Goal: Task Accomplishment & Management: Manage account settings

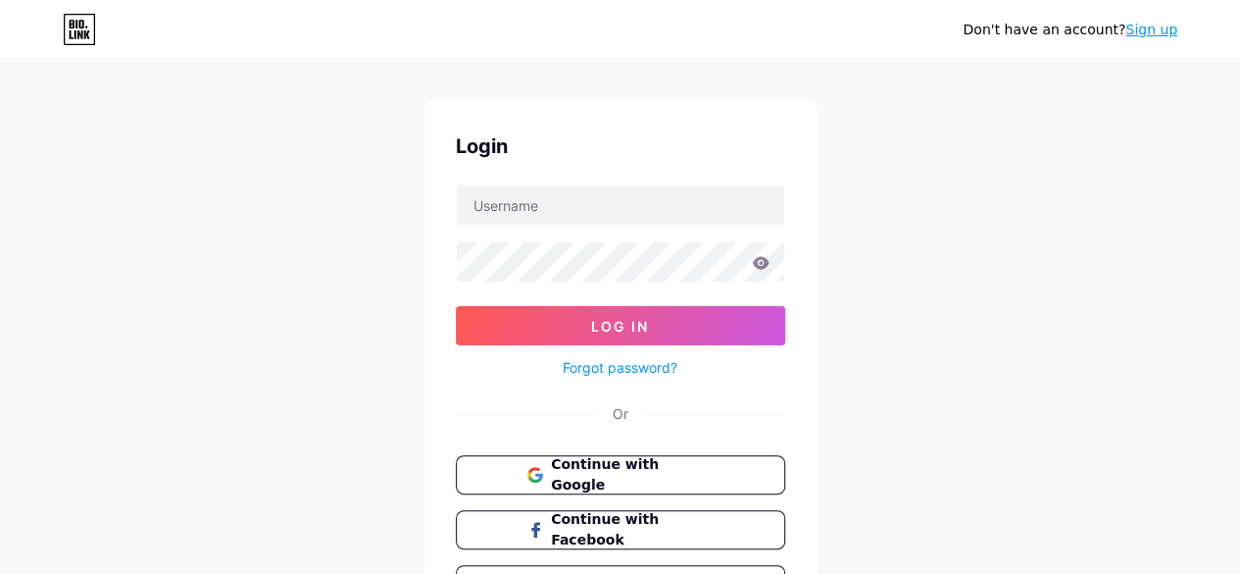
scroll to position [29, 0]
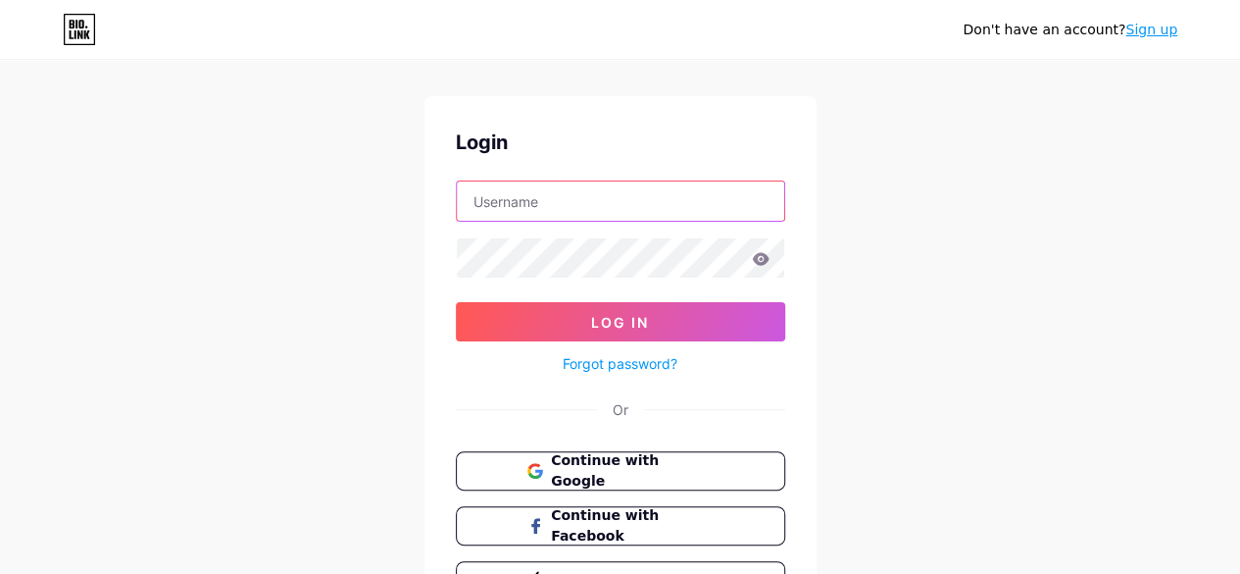
click at [702, 196] on input "text" at bounding box center [620, 200] width 327 height 39
type input "[EMAIL_ADDRESS][DOMAIN_NAME]"
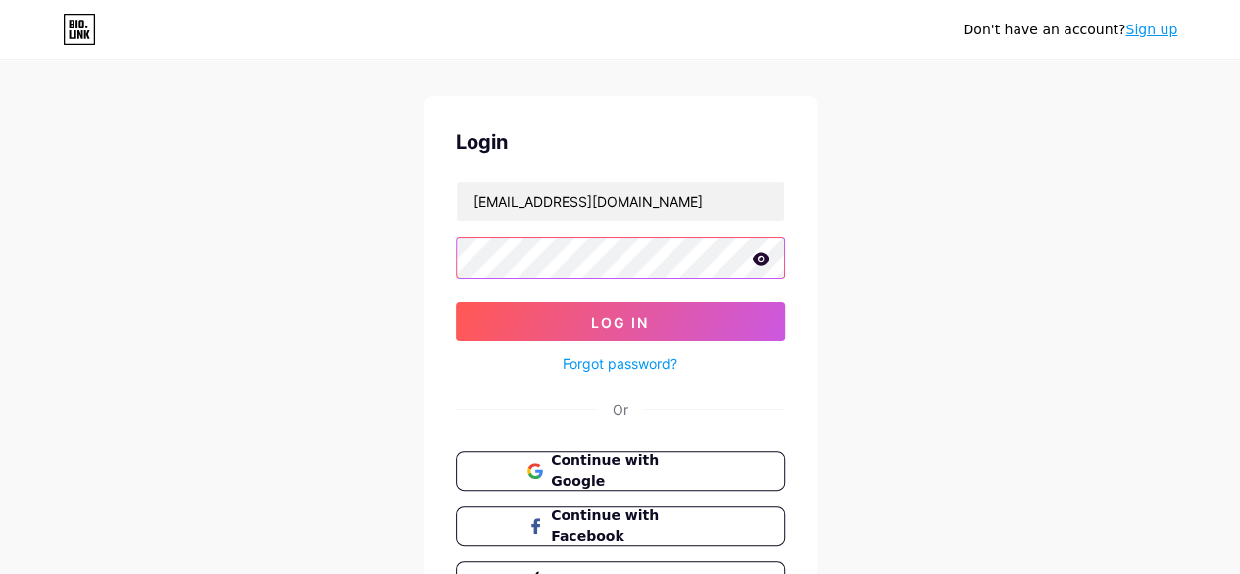
click at [456, 302] on button "Log In" at bounding box center [620, 321] width 329 height 39
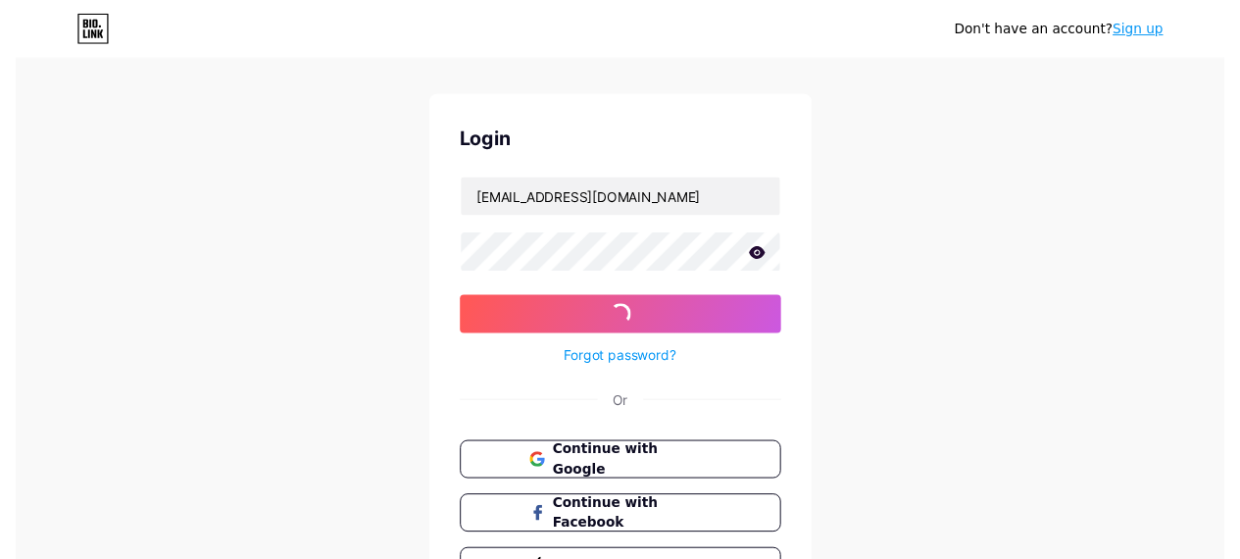
scroll to position [0, 0]
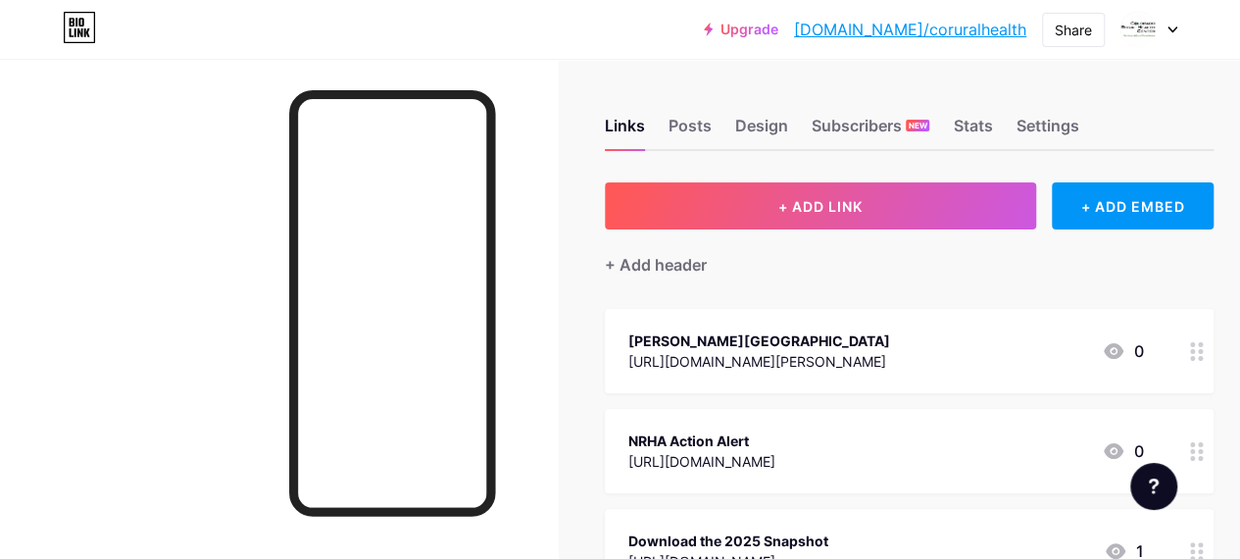
scroll to position [96, 0]
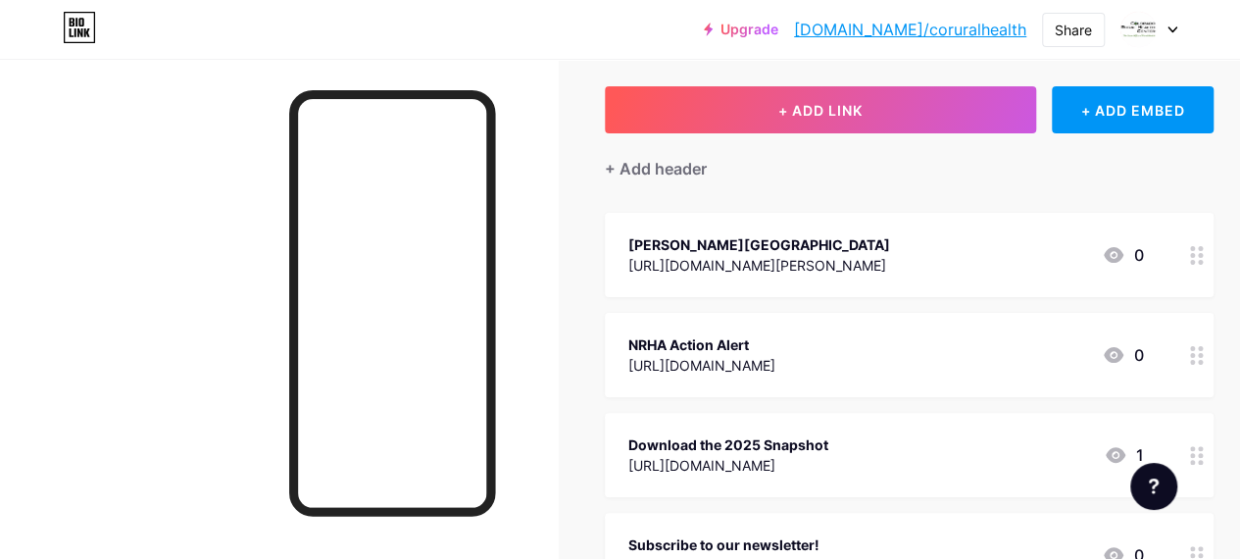
click at [1202, 358] on icon at bounding box center [1197, 355] width 14 height 19
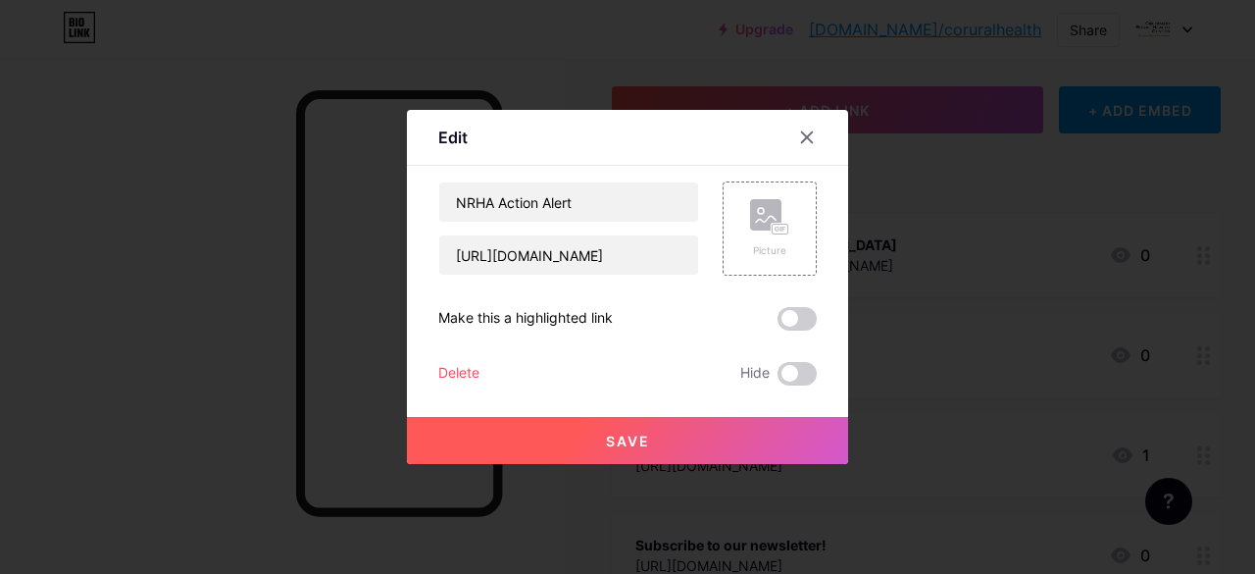
click at [445, 371] on div "Delete" at bounding box center [458, 374] width 41 height 24
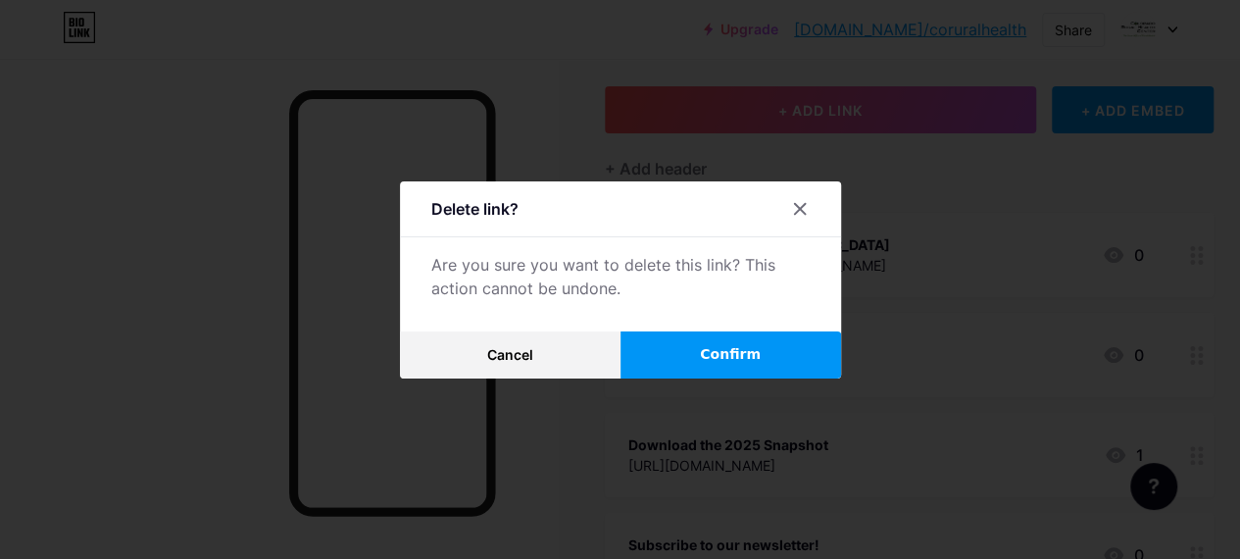
click at [673, 364] on button "Confirm" at bounding box center [731, 354] width 221 height 47
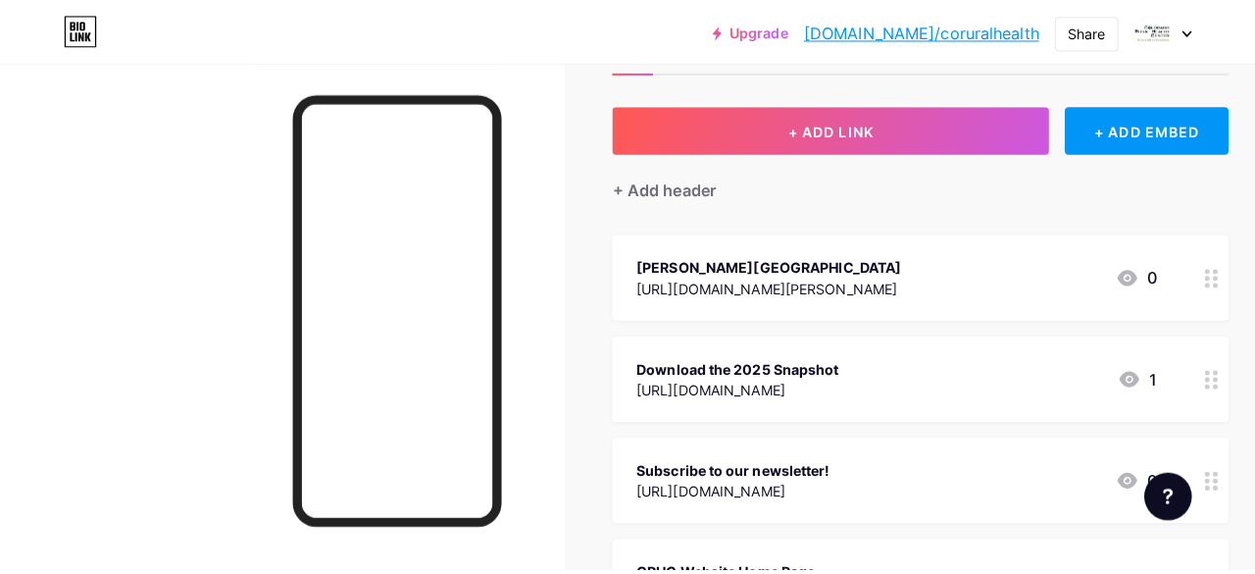
scroll to position [79, 0]
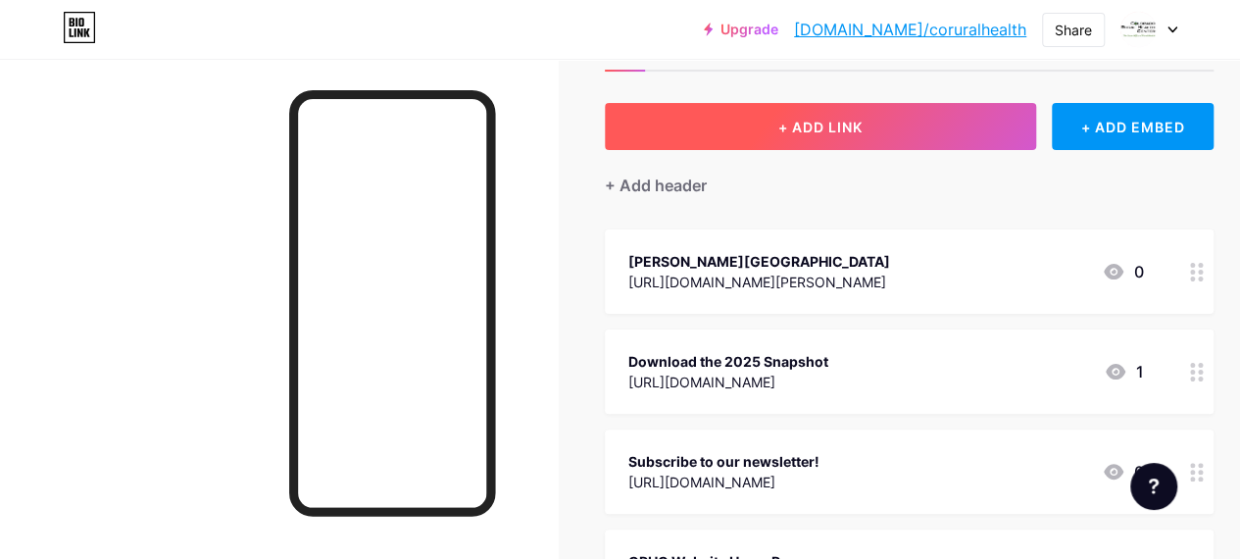
click at [776, 132] on button "+ ADD LINK" at bounding box center [820, 126] width 431 height 47
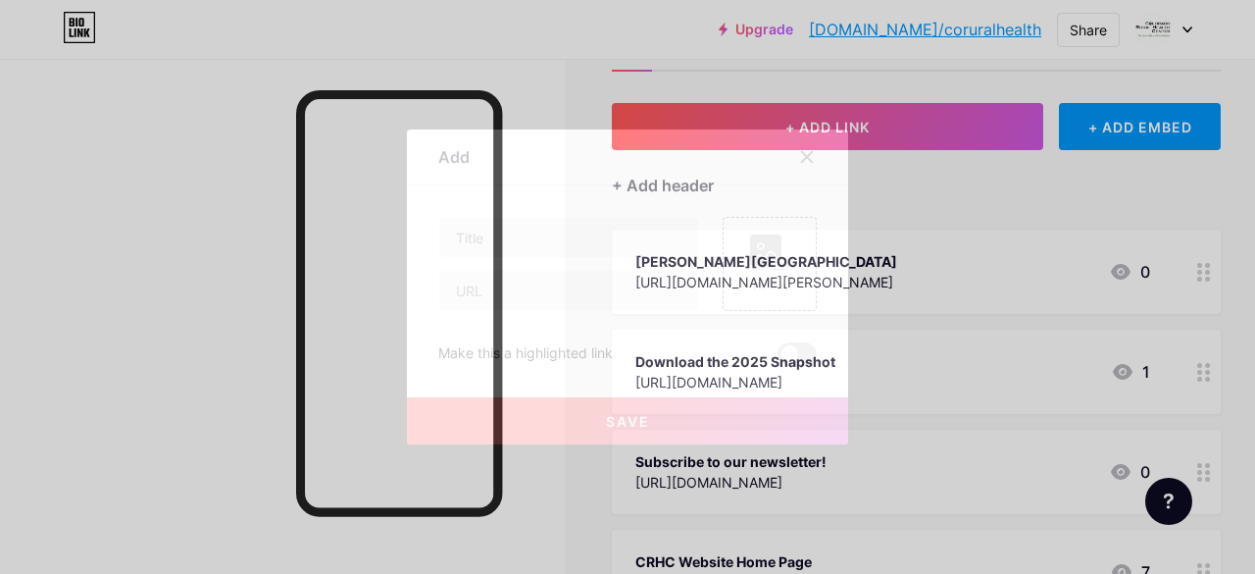
click at [596, 311] on div "Picture Make this a highlighted link Save" at bounding box center [627, 291] width 378 height 149
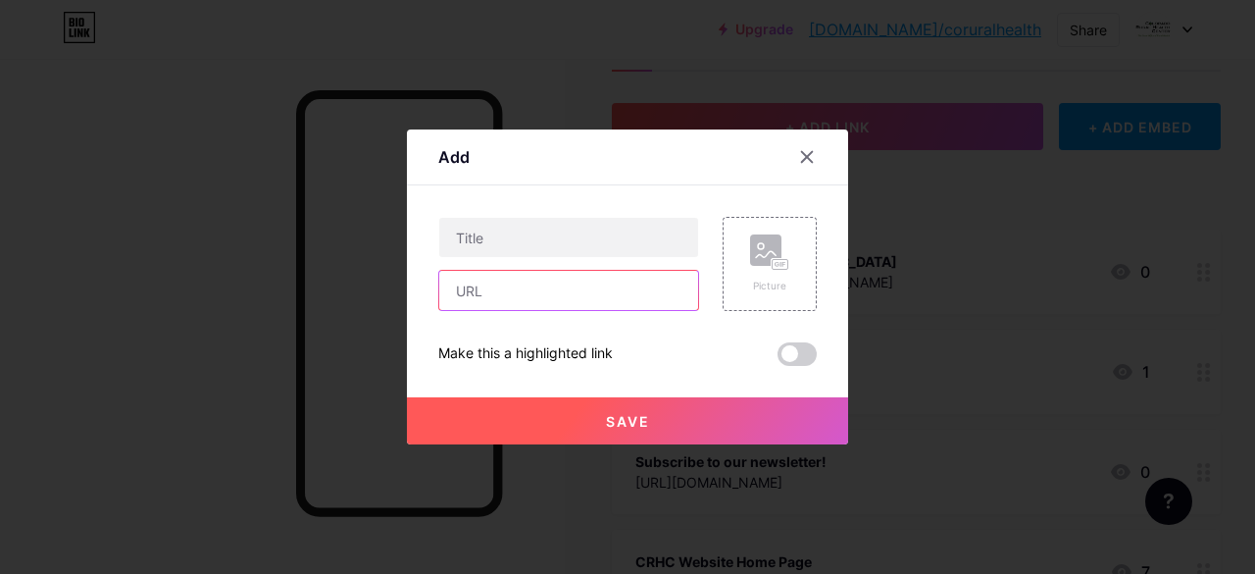
click at [602, 298] on input "text" at bounding box center [568, 290] width 259 height 39
paste input "[URL][DOMAIN_NAME]"
type input "[URL][DOMAIN_NAME]"
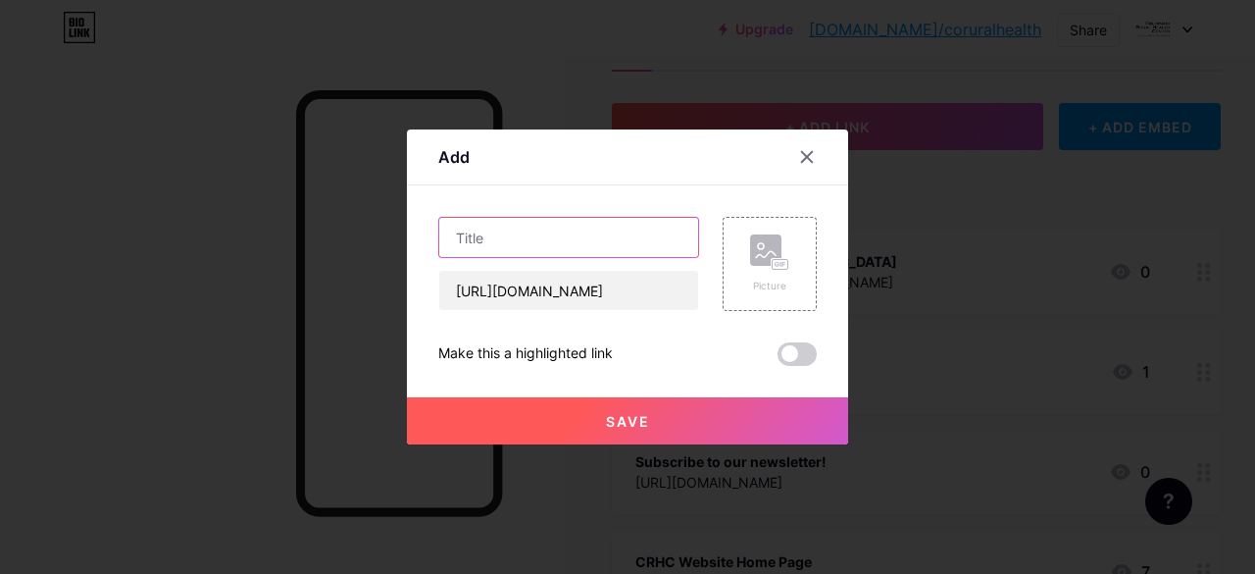
click at [522, 225] on input "text" at bounding box center [568, 237] width 259 height 39
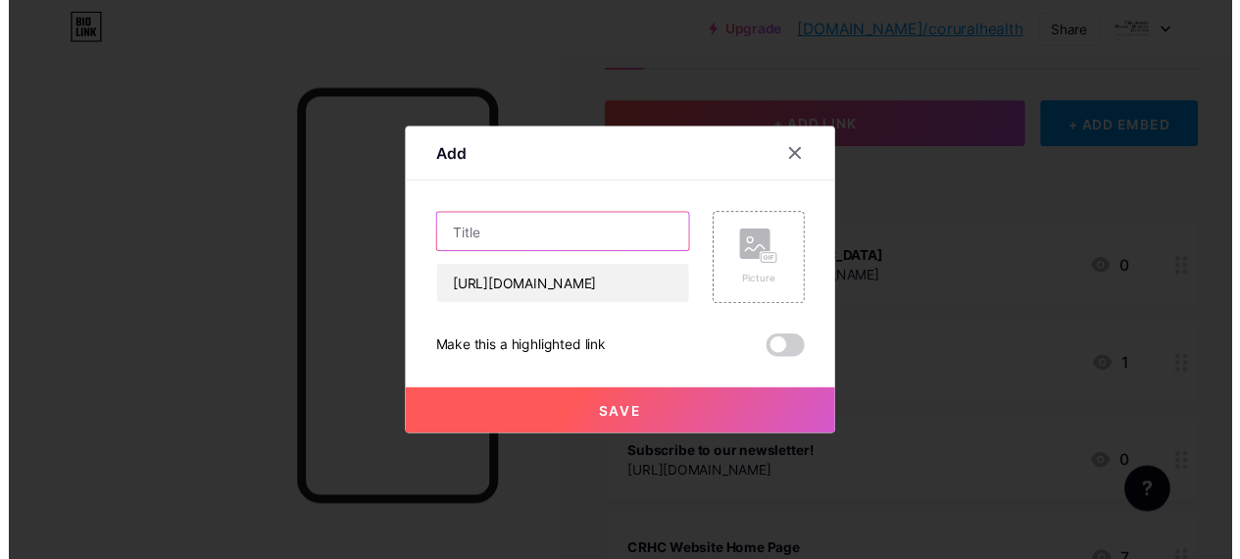
scroll to position [0, 0]
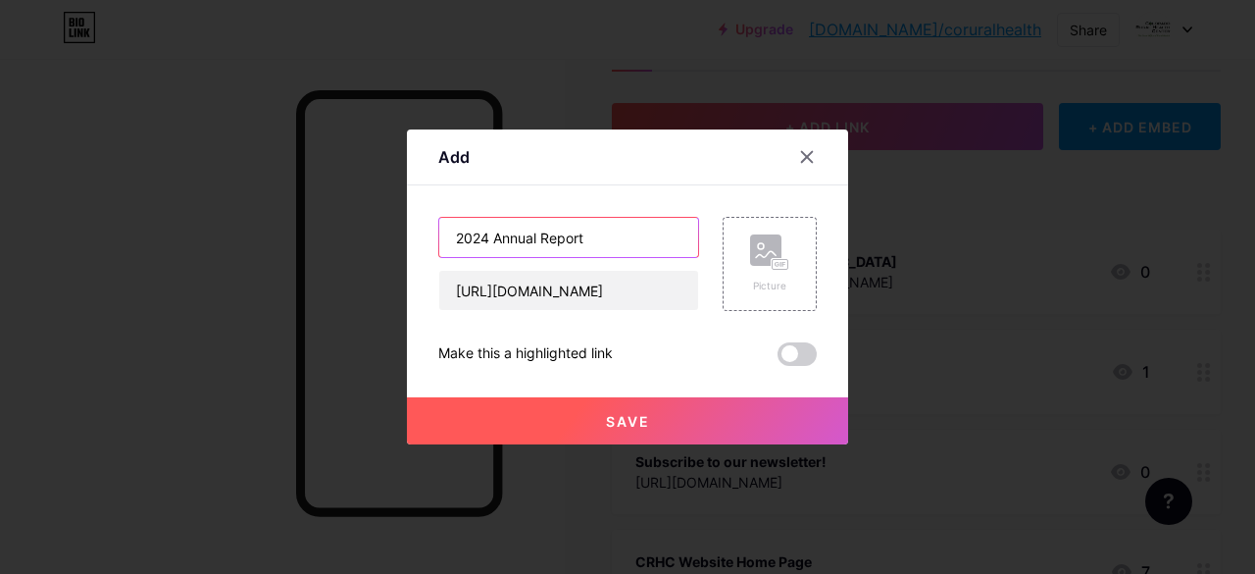
type input "2024 Annual Report"
click at [643, 419] on button "Save" at bounding box center [627, 420] width 441 height 47
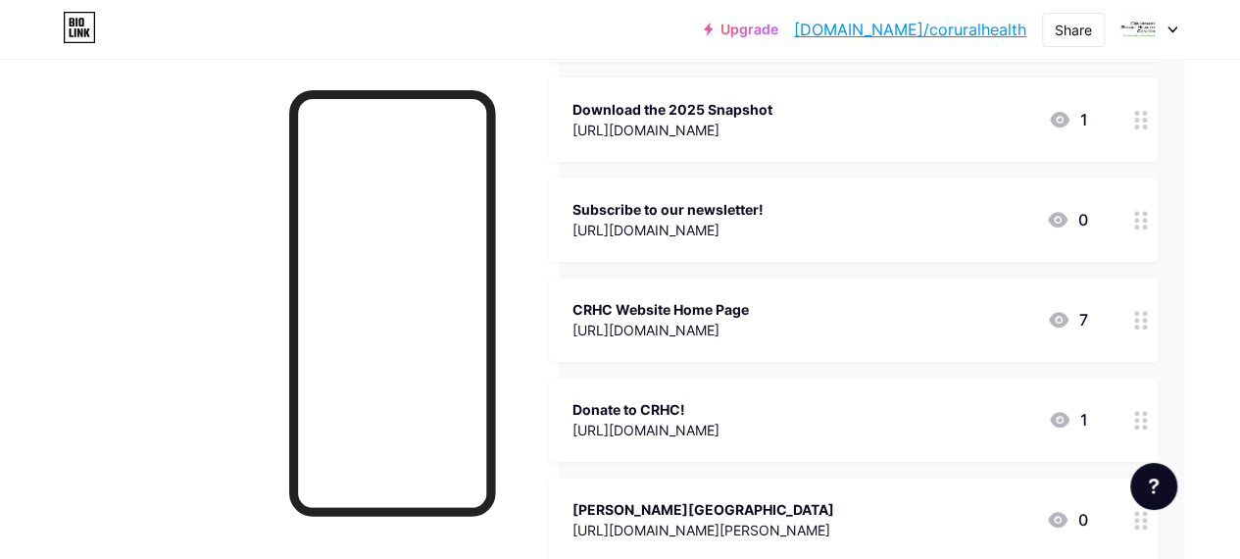
scroll to position [0, 63]
